Goal: Task Accomplishment & Management: Use online tool/utility

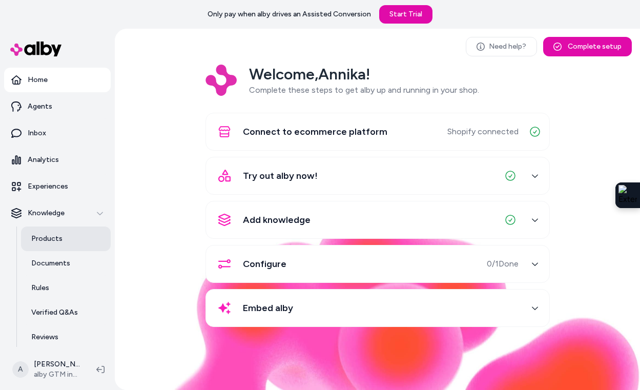
click at [55, 244] on link "Products" at bounding box center [66, 238] width 90 height 25
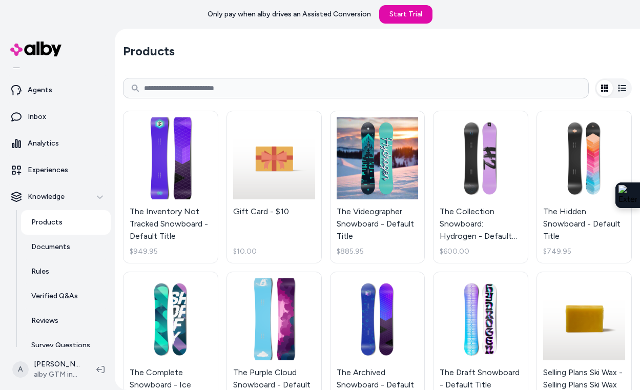
scroll to position [23, 0]
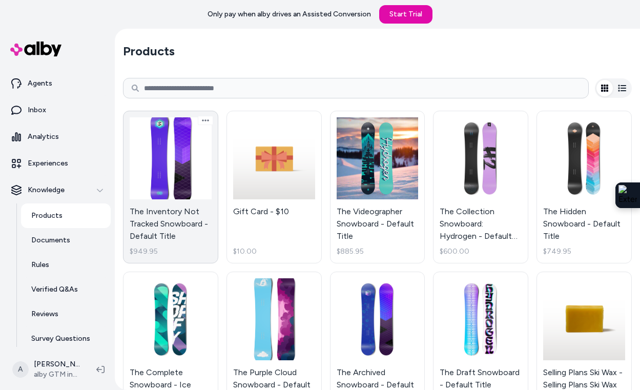
click at [178, 179] on link "The Inventory Not Tracked Snowboard - Default Title $949.95" at bounding box center [170, 187] width 95 height 153
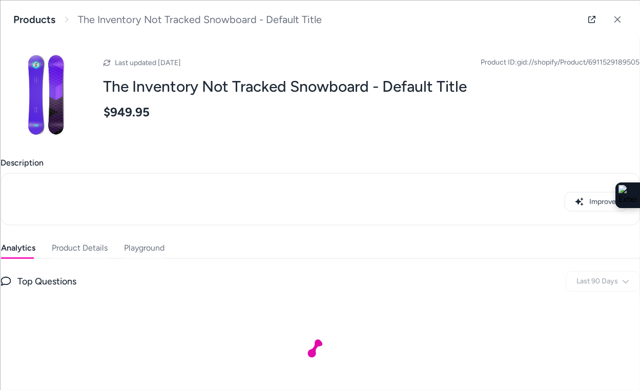
scroll to position [29, 0]
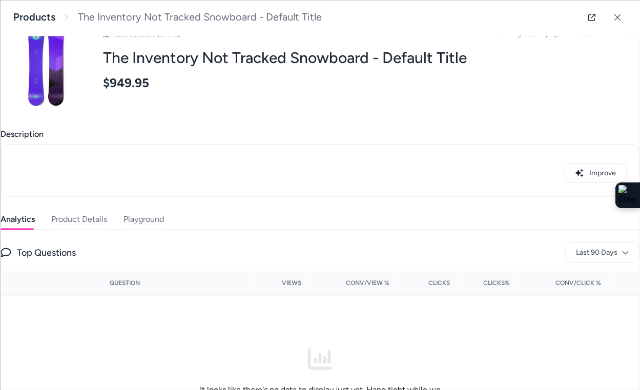
click at [92, 218] on button "Product Details" at bounding box center [79, 219] width 56 height 20
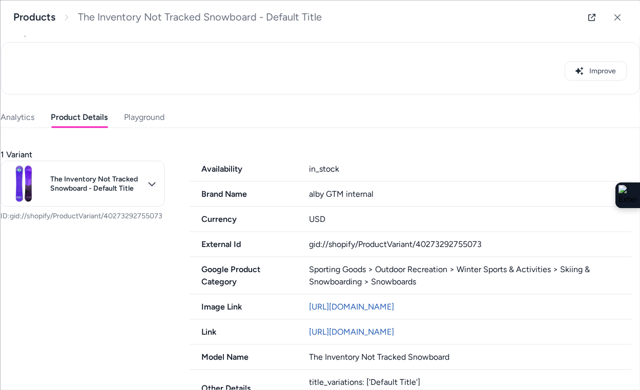
scroll to position [102, 0]
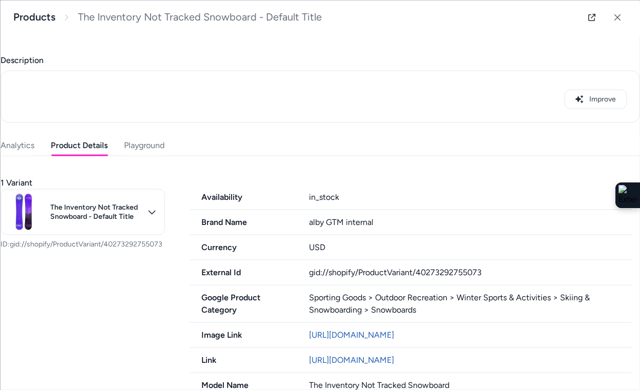
click at [143, 121] on div "Last updated [DATE] Product ID: gid://shopify/Product/6911529189505 The Invento…" at bounding box center [320, 248] width 639 height 626
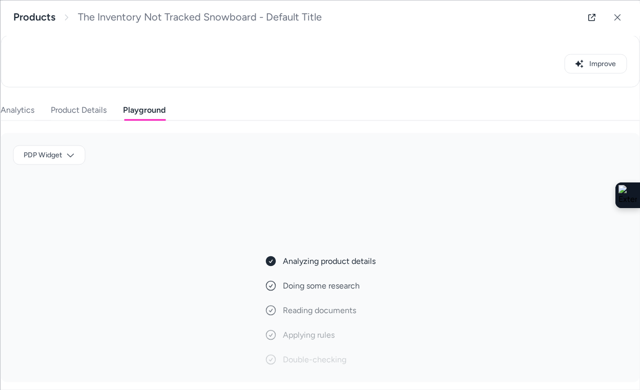
scroll to position [147, 0]
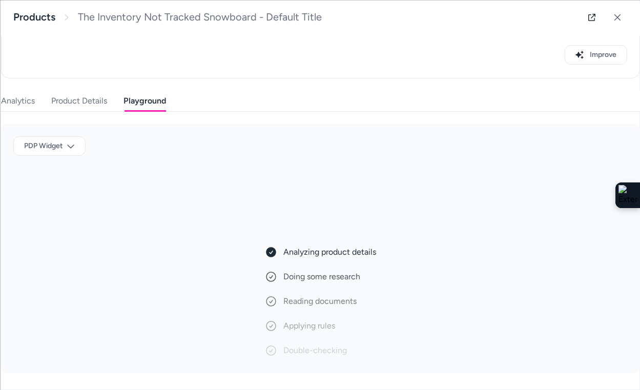
click at [78, 161] on div "PDP Widget" at bounding box center [320, 150] width 614 height 28
click at [72, 145] on body "Only pay when alby drives an Assisted Conversion Start Trial Home Agents Inbox …" at bounding box center [320, 195] width 640 height 390
click at [60, 200] on div "Patagonia PDP" at bounding box center [49, 201] width 65 height 16
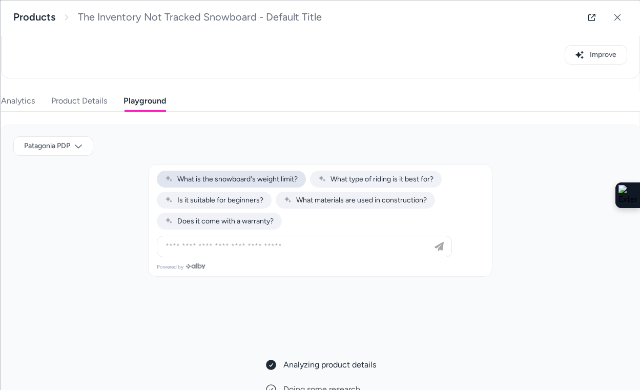
click at [264, 177] on span "What is the snowboard's weight limit?" at bounding box center [231, 179] width 133 height 9
type input "**********"
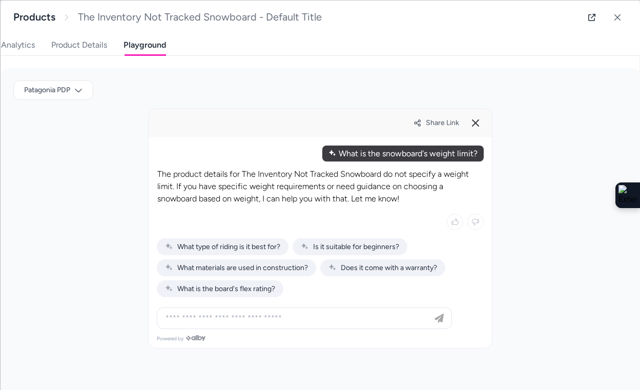
scroll to position [209, 0]
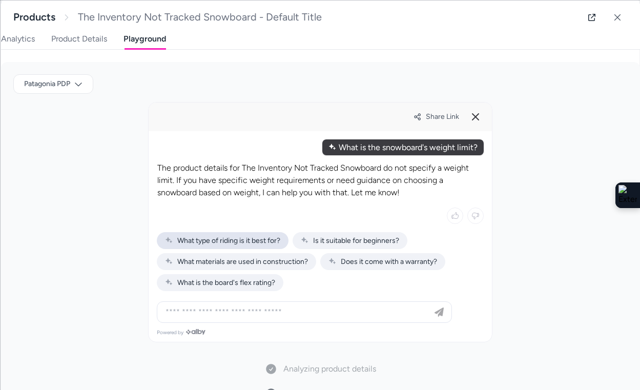
click at [244, 239] on span "What type of riding is it best for?" at bounding box center [222, 240] width 115 height 9
type input "**********"
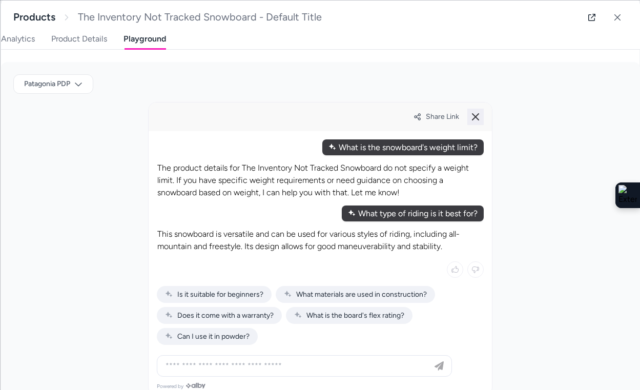
click at [473, 116] on icon at bounding box center [475, 117] width 12 height 12
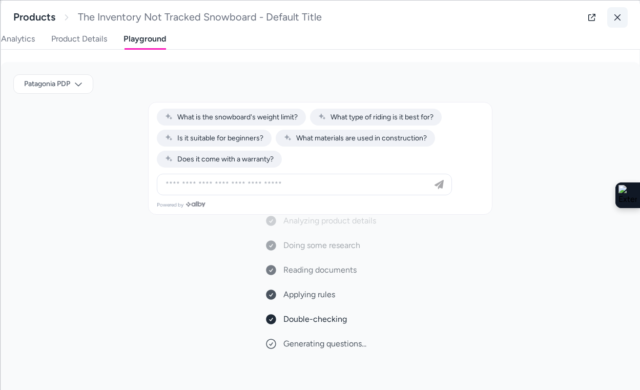
click at [614, 15] on icon at bounding box center [616, 16] width 7 height 7
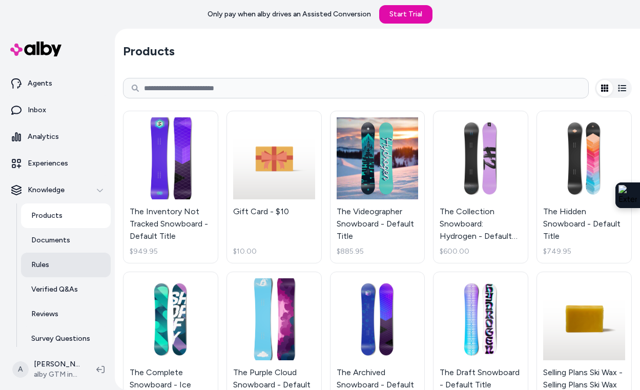
click at [58, 270] on link "Rules" at bounding box center [66, 265] width 90 height 25
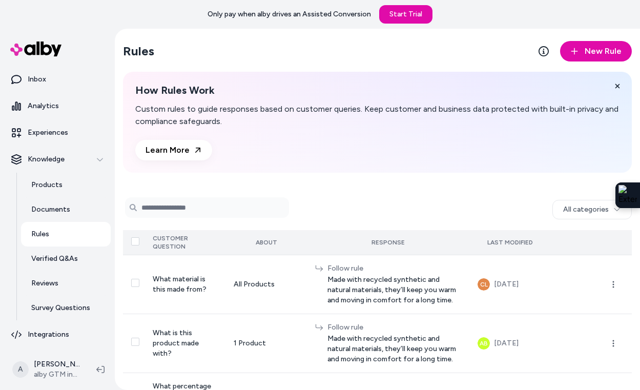
scroll to position [69, 0]
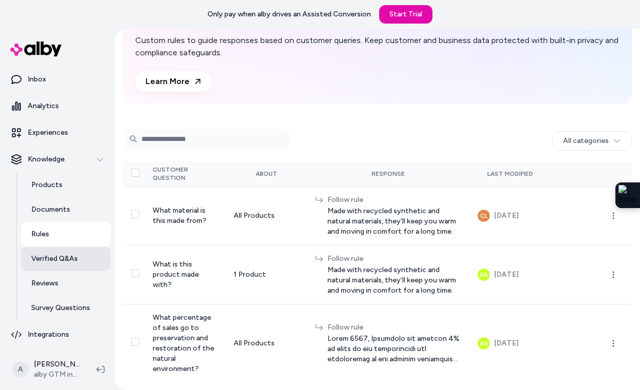
click at [68, 258] on p "Verified Q&As" at bounding box center [54, 259] width 47 height 10
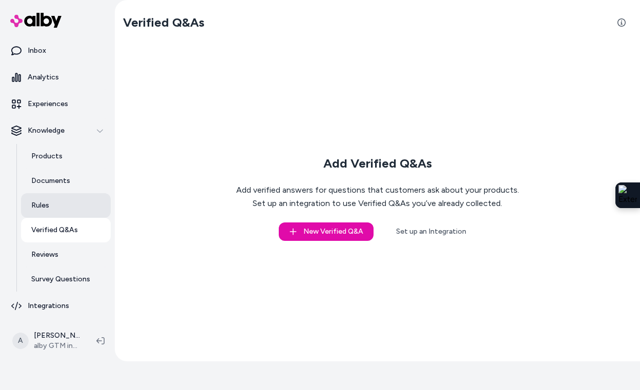
click at [65, 203] on link "Rules" at bounding box center [66, 205] width 90 height 25
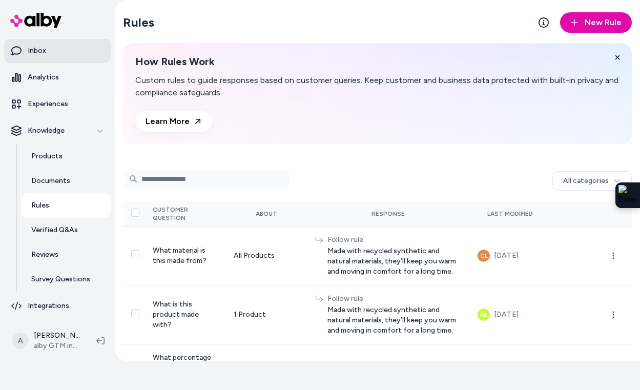
click at [56, 52] on link "Inbox" at bounding box center [57, 50] width 107 height 25
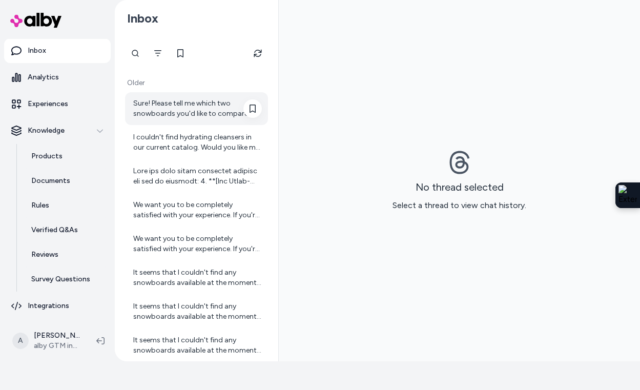
click at [206, 103] on div "Sure! Please tell me which two snowboards you'd like to compare from the list I…" at bounding box center [197, 108] width 129 height 20
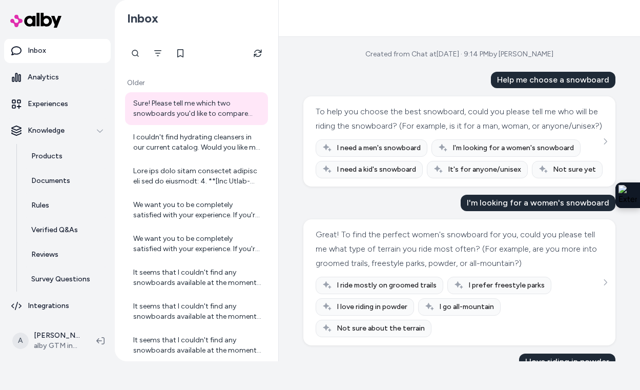
click at [600, 134] on div "To help you choose the best snowboard, could you please tell me who will be rid…" at bounding box center [459, 142] width 287 height 74
click at [604, 139] on icon "See more" at bounding box center [604, 141] width 7 height 7
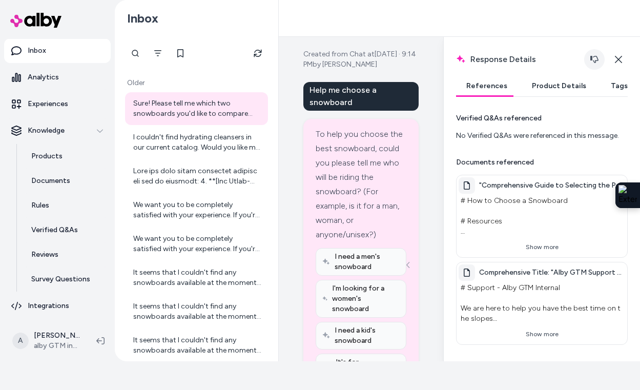
click at [594, 58] on icon "button" at bounding box center [594, 59] width 8 height 8
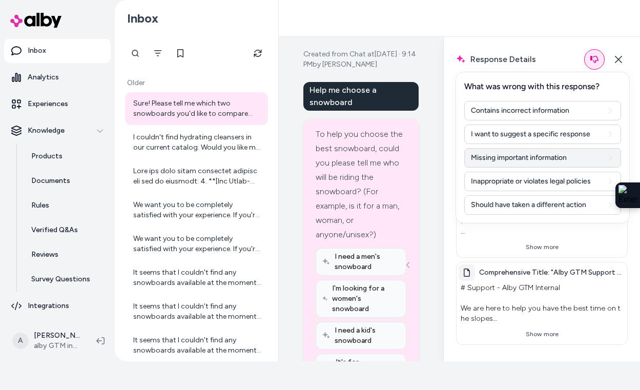
click at [501, 160] on button "Missing important information" at bounding box center [542, 157] width 157 height 19
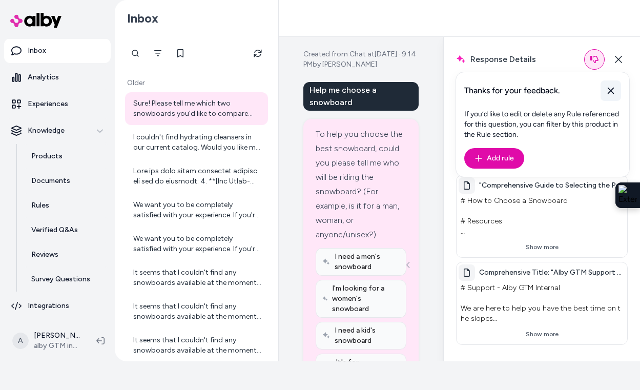
click at [610, 93] on icon at bounding box center [611, 91] width 10 height 10
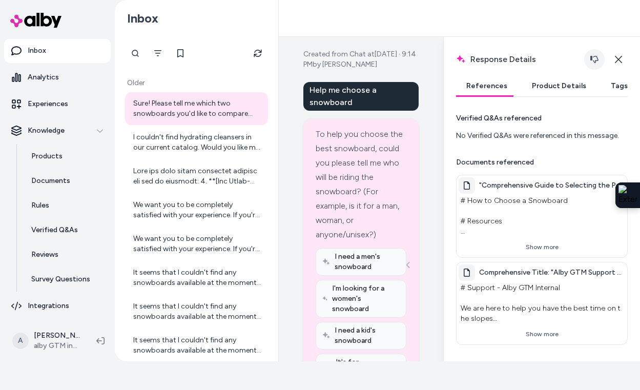
click at [586, 61] on button "button" at bounding box center [594, 59] width 20 height 20
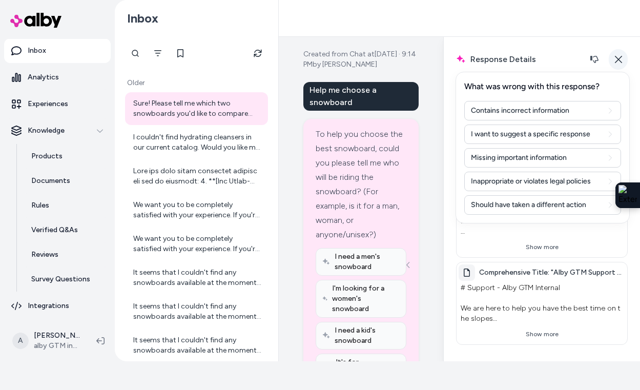
click at [616, 61] on icon "button" at bounding box center [618, 59] width 8 height 8
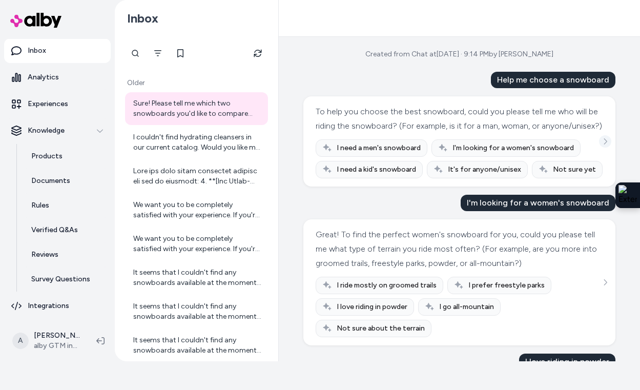
click at [605, 143] on icon "See more" at bounding box center [605, 141] width 3 height 6
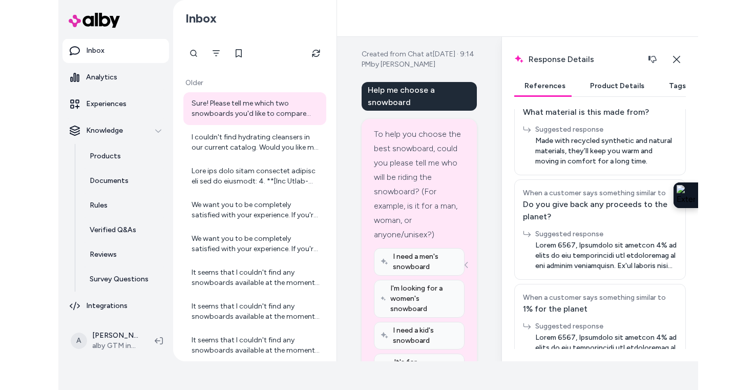
scroll to position [403, 0]
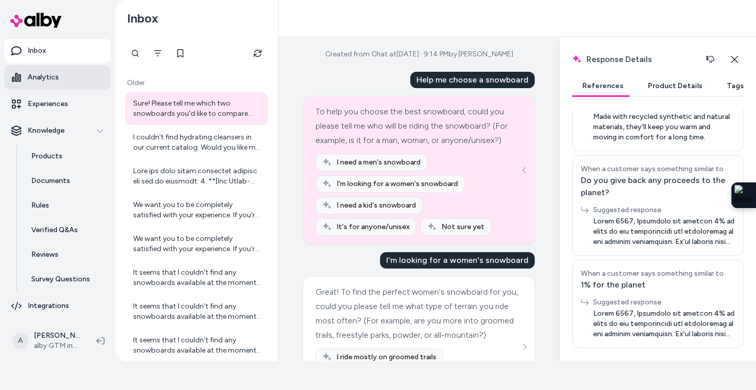
click at [67, 77] on link "Analytics" at bounding box center [57, 77] width 107 height 25
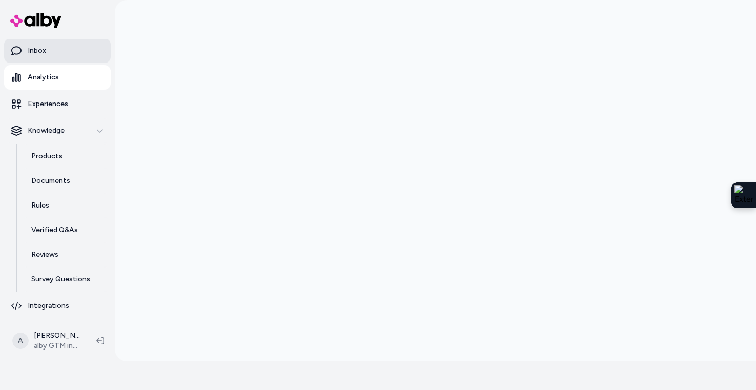
click at [82, 52] on link "Inbox" at bounding box center [57, 50] width 107 height 25
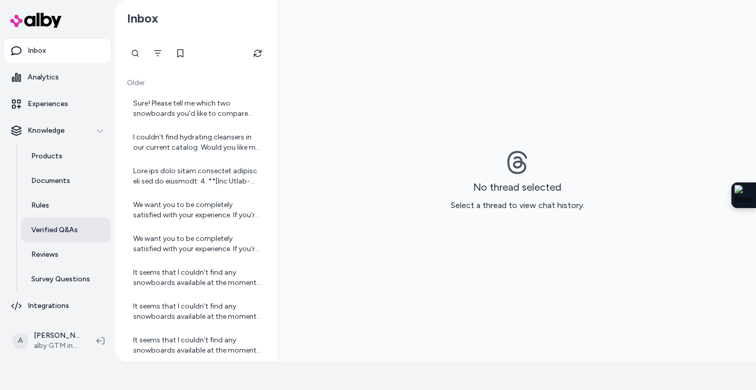
click at [59, 234] on p "Verified Q&As" at bounding box center [54, 230] width 47 height 10
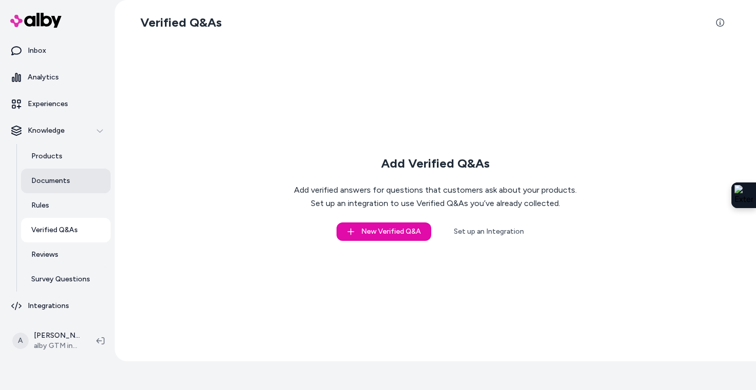
click at [54, 184] on p "Documents" at bounding box center [50, 181] width 39 height 10
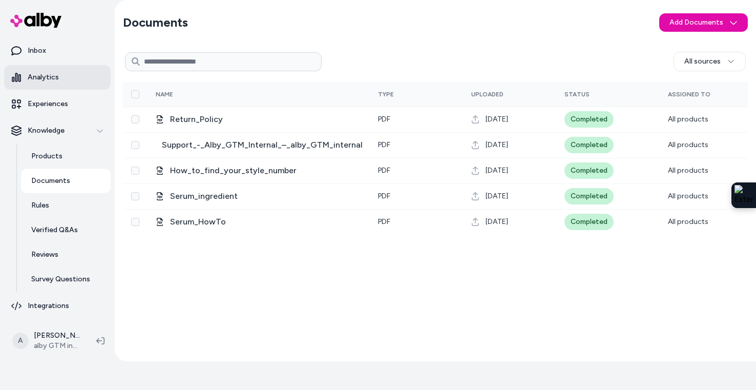
click at [57, 74] on p "Analytics" at bounding box center [43, 77] width 31 height 10
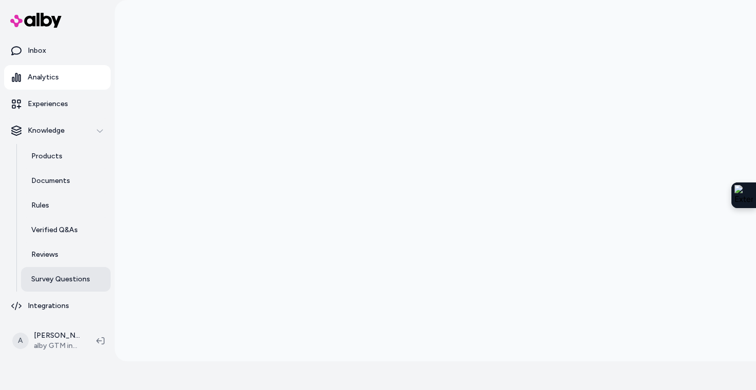
click at [55, 278] on p "Survey Questions" at bounding box center [60, 279] width 59 height 10
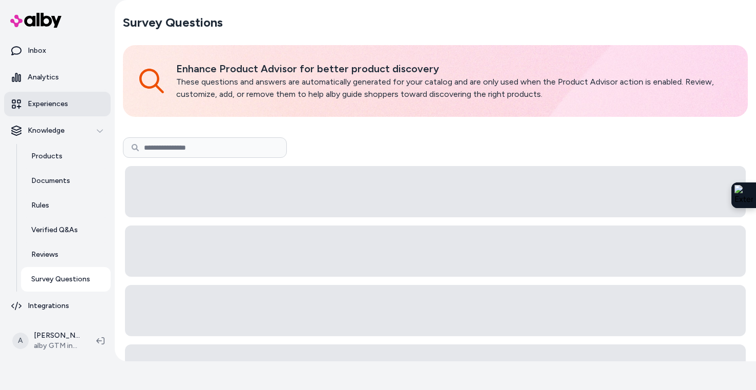
click at [40, 107] on p "Experiences" at bounding box center [48, 104] width 40 height 10
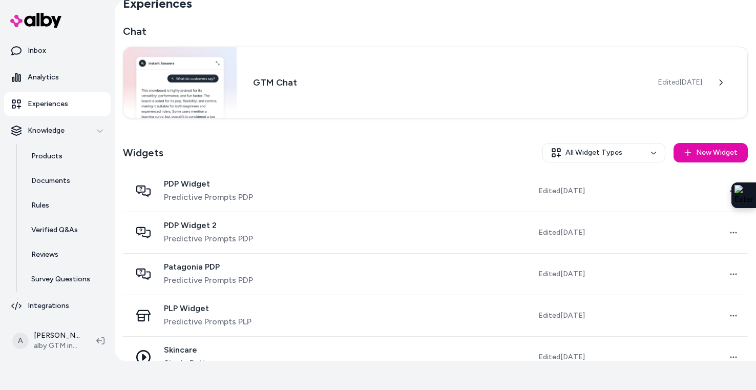
scroll to position [43, 0]
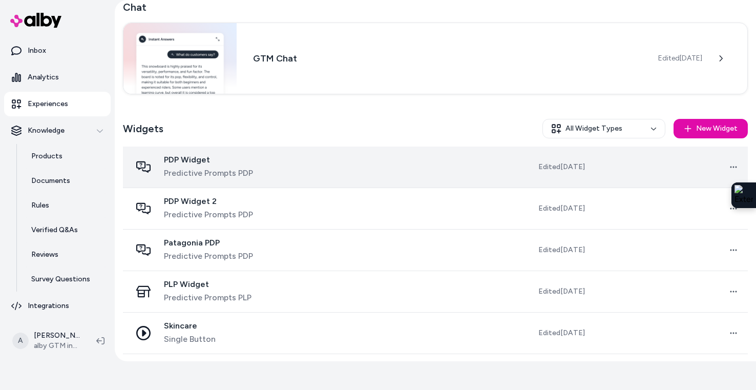
click at [194, 159] on span "PDP Widget" at bounding box center [208, 160] width 89 height 10
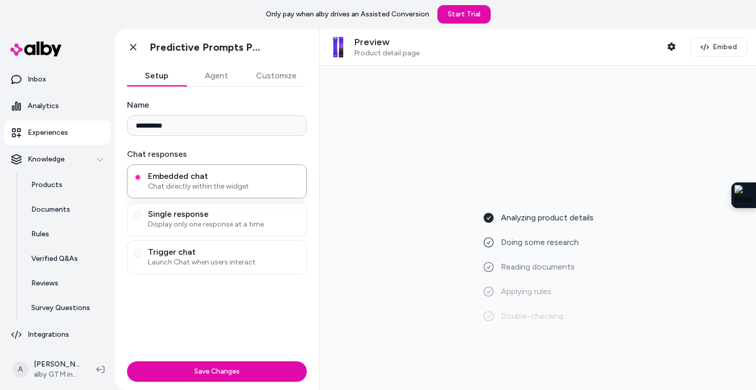
click at [282, 72] on button "Customize" at bounding box center [276, 76] width 61 height 20
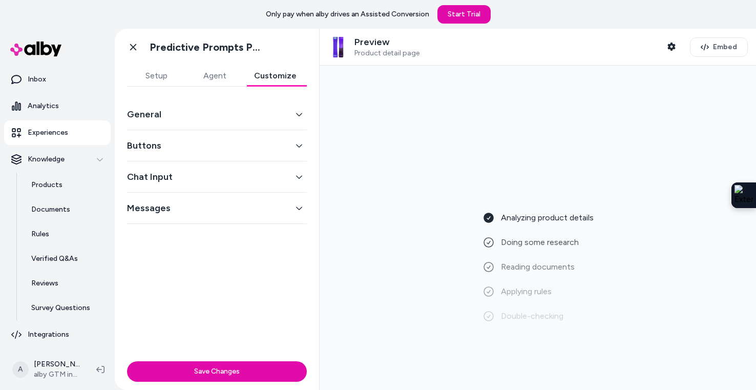
click at [232, 116] on button "General" at bounding box center [217, 114] width 180 height 14
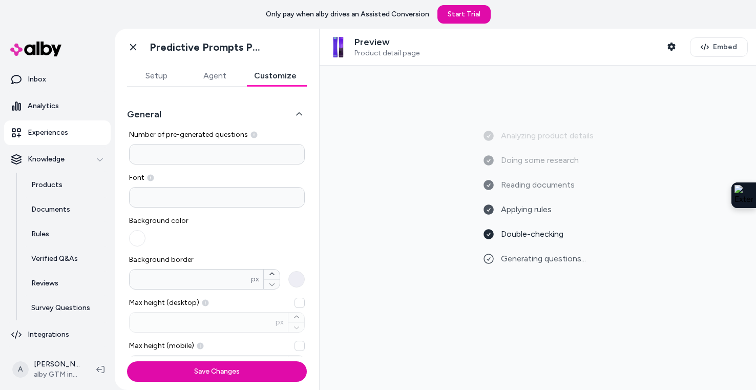
click at [179, 190] on input at bounding box center [217, 197] width 176 height 20
